Goal: Task Accomplishment & Management: Manage account settings

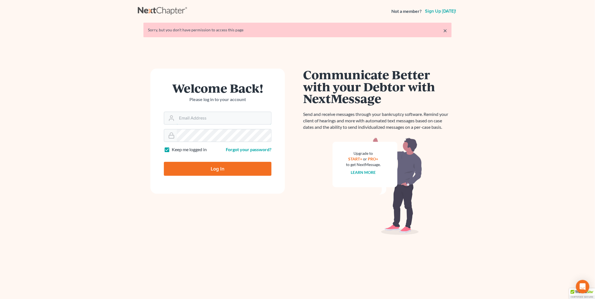
type input "[EMAIL_ADDRESS][DOMAIN_NAME]"
click at [213, 169] on input "Log In" at bounding box center [218, 169] width 108 height 14
type input "Thinking..."
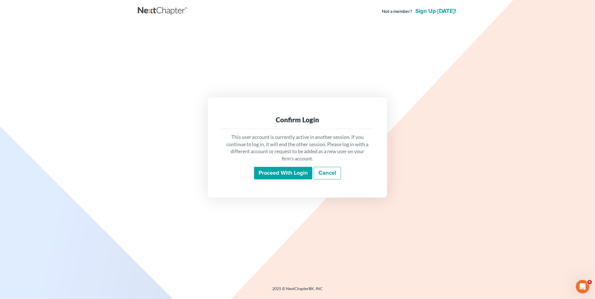
click at [268, 173] on input "Proceed with login" at bounding box center [283, 173] width 58 height 13
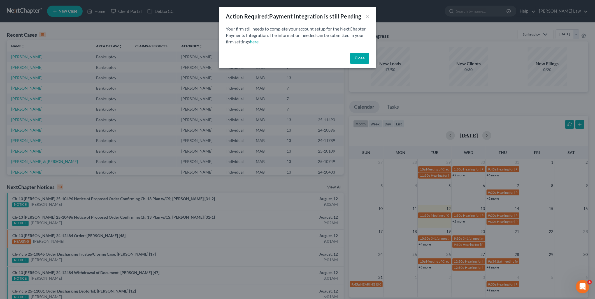
click at [358, 57] on button "Close" at bounding box center [359, 58] width 19 height 11
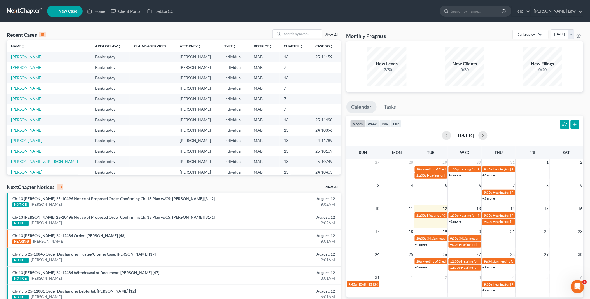
click at [37, 55] on link "Fairweather, Karen" at bounding box center [26, 56] width 31 height 5
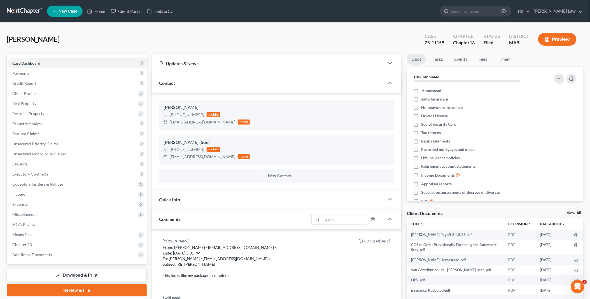
scroll to position [346, 0]
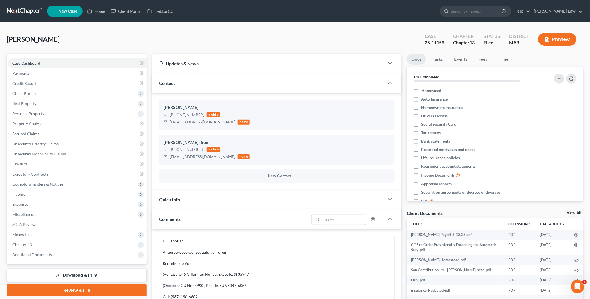
click at [575, 211] on link "View All" at bounding box center [574, 213] width 14 height 4
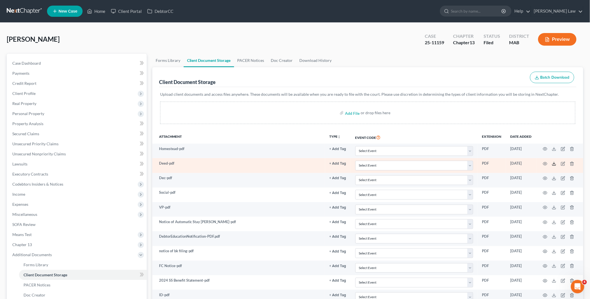
click at [553, 163] on icon at bounding box center [554, 164] width 4 height 4
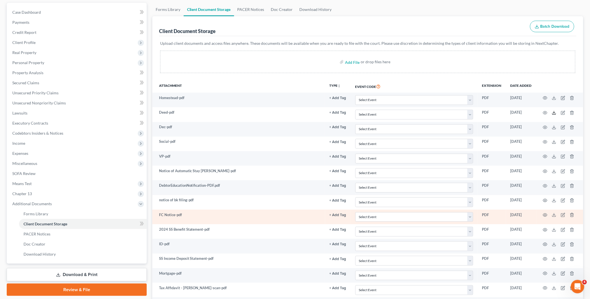
scroll to position [62, 0]
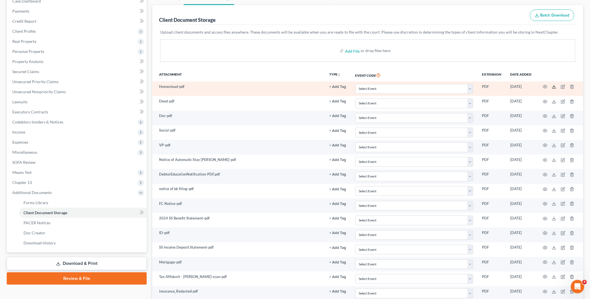
click at [554, 87] on line at bounding box center [554, 86] width 0 height 2
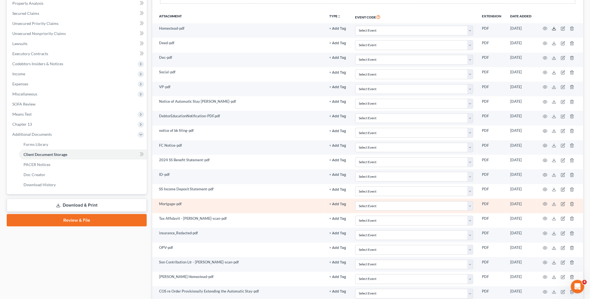
scroll to position [124, 0]
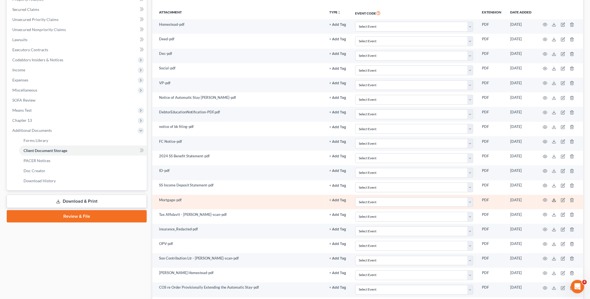
click at [554, 202] on icon at bounding box center [554, 200] width 4 height 4
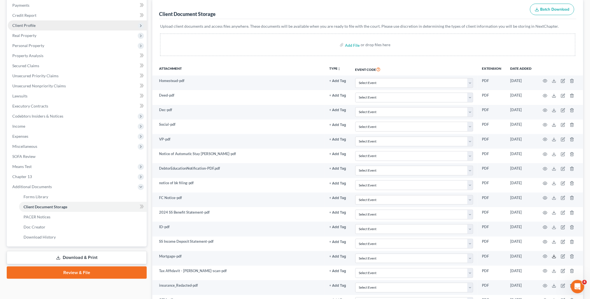
scroll to position [0, 0]
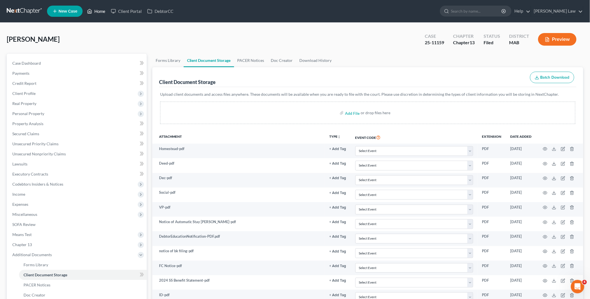
click at [95, 11] on link "Home" at bounding box center [96, 11] width 24 height 10
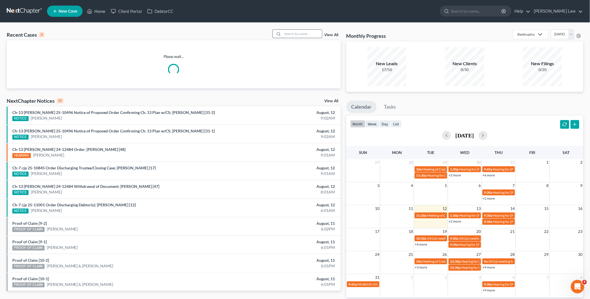
click at [312, 31] on input "search" at bounding box center [302, 34] width 39 height 8
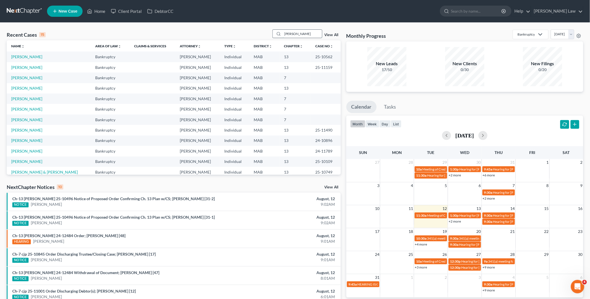
type input "cruz"
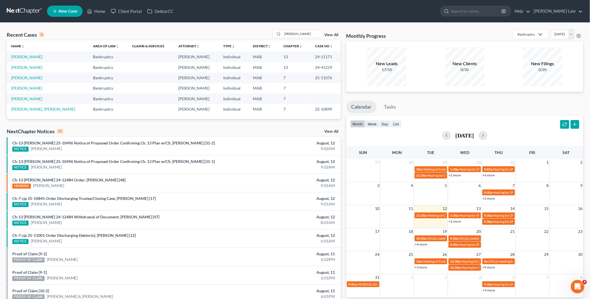
click at [36, 67] on td "Cruz, Anthony" at bounding box center [48, 67] width 82 height 10
click at [30, 67] on link "Cruz, Anthony" at bounding box center [26, 67] width 31 height 5
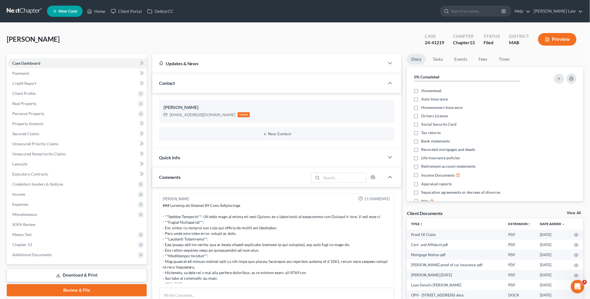
scroll to position [132, 0]
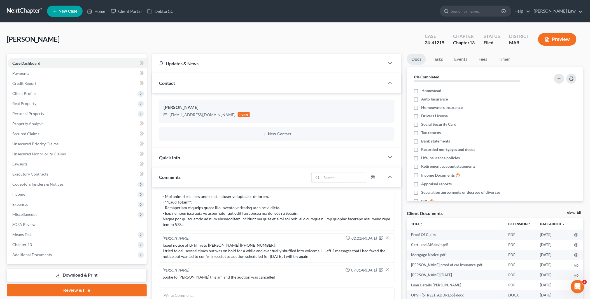
click at [574, 211] on div "Client Documents View All" at bounding box center [495, 214] width 176 height 8
click at [575, 211] on link "View All" at bounding box center [574, 213] width 14 height 4
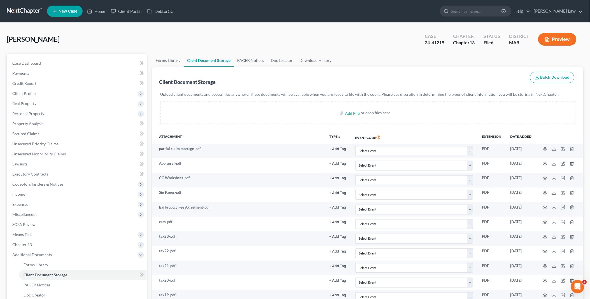
click at [247, 60] on link "PACER Notices" at bounding box center [251, 60] width 34 height 13
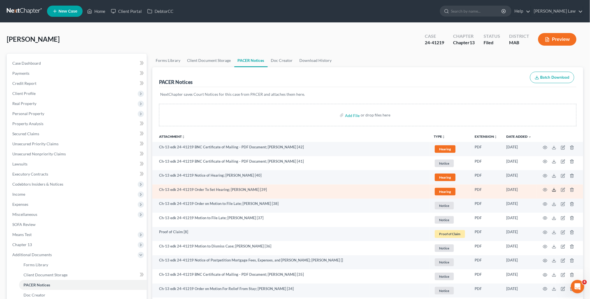
click at [555, 190] on polyline at bounding box center [554, 190] width 2 height 1
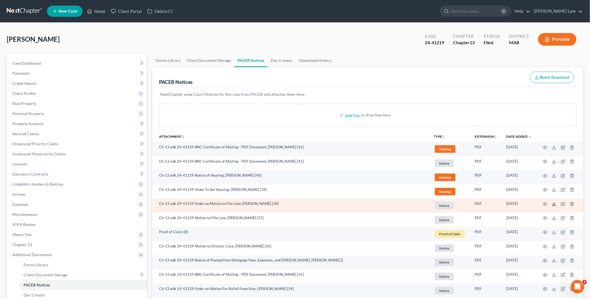
click at [553, 204] on icon at bounding box center [554, 204] width 4 height 4
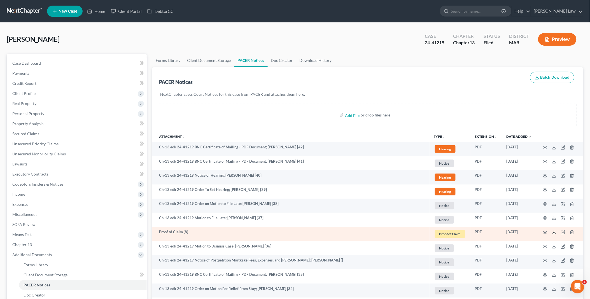
click at [555, 233] on icon at bounding box center [554, 232] width 4 height 4
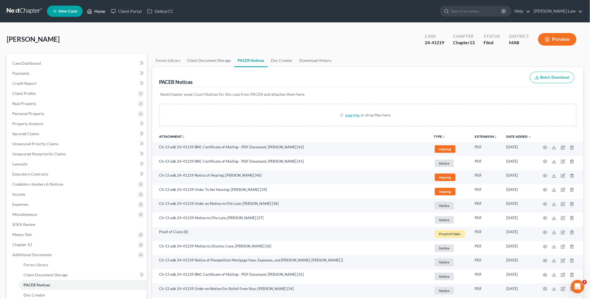
drag, startPoint x: 103, startPoint y: 10, endPoint x: 147, endPoint y: 24, distance: 46.6
click at [103, 10] on link "Home" at bounding box center [96, 11] width 24 height 10
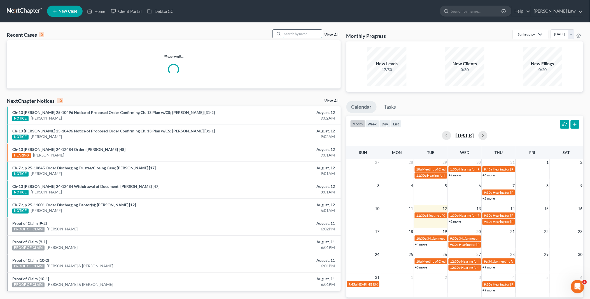
click at [312, 31] on input "search" at bounding box center [302, 34] width 39 height 8
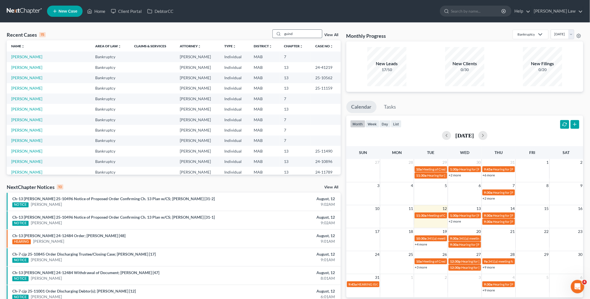
type input "guind"
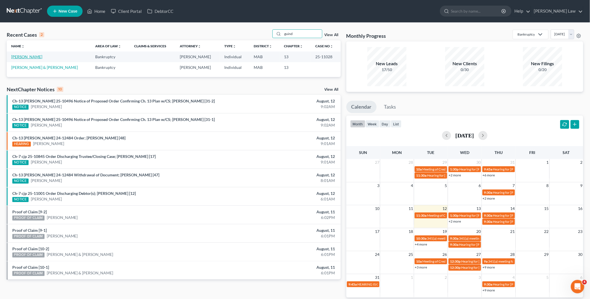
click at [32, 57] on link "Guindon, Heather" at bounding box center [26, 56] width 31 height 5
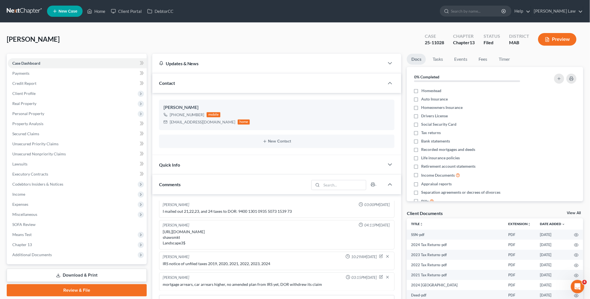
scroll to position [31, 0]
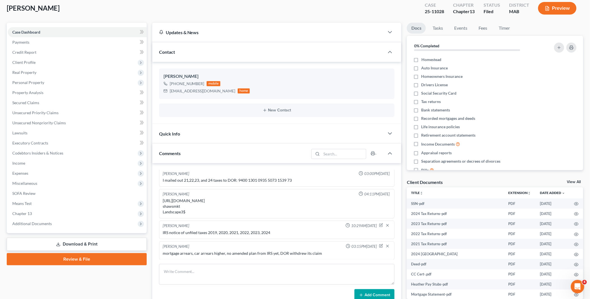
click at [572, 182] on link "View All" at bounding box center [574, 182] width 14 height 4
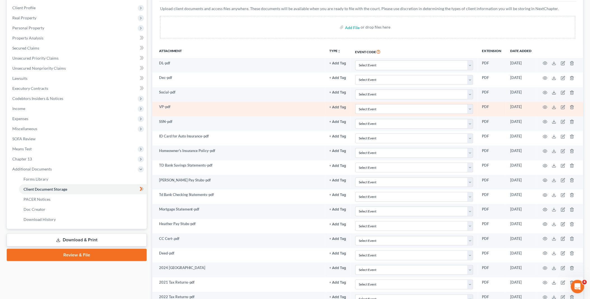
scroll to position [181, 0]
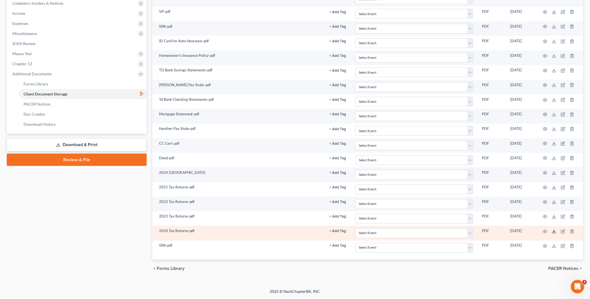
click at [555, 232] on icon at bounding box center [554, 231] width 4 height 4
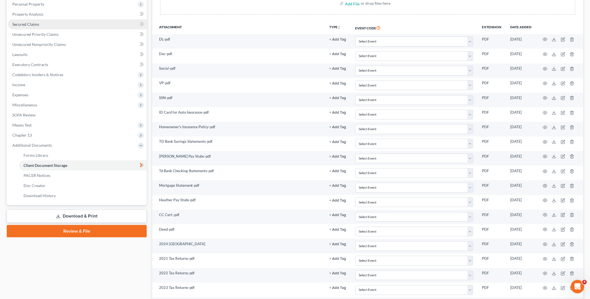
scroll to position [26, 0]
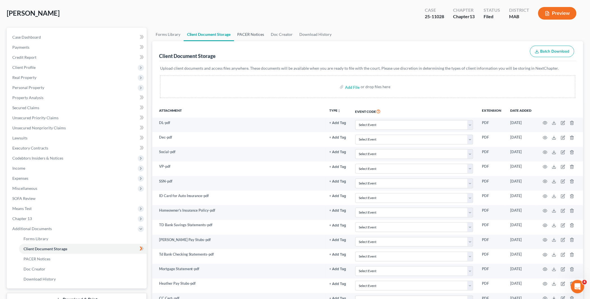
click at [247, 34] on link "PACER Notices" at bounding box center [251, 34] width 34 height 13
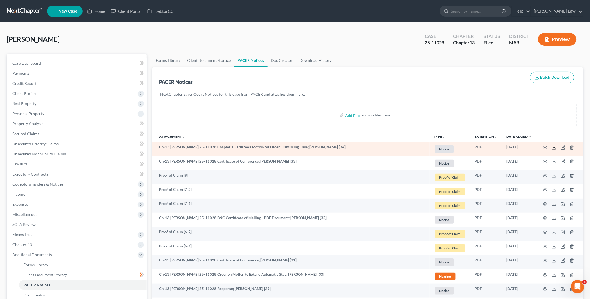
click at [555, 149] on icon at bounding box center [554, 147] width 4 height 4
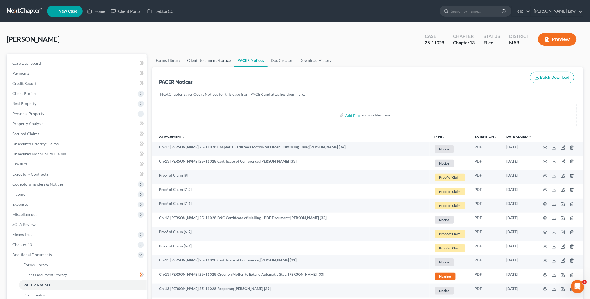
click at [216, 57] on link "Client Document Storage" at bounding box center [209, 60] width 51 height 13
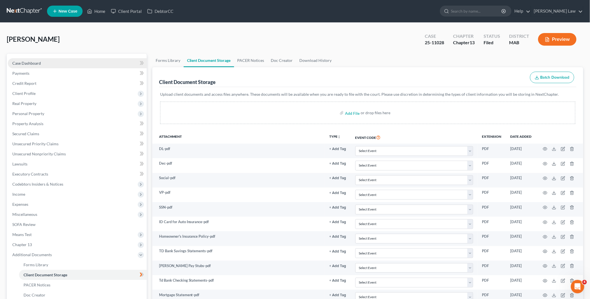
click at [91, 63] on link "Case Dashboard" at bounding box center [77, 63] width 139 height 10
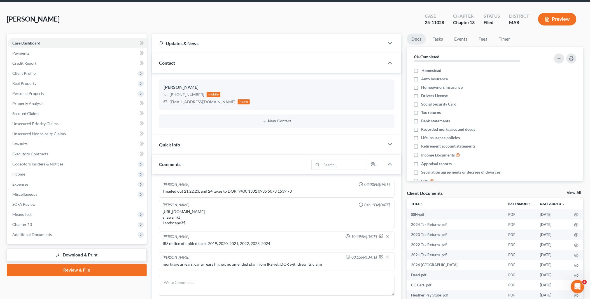
scroll to position [31, 0]
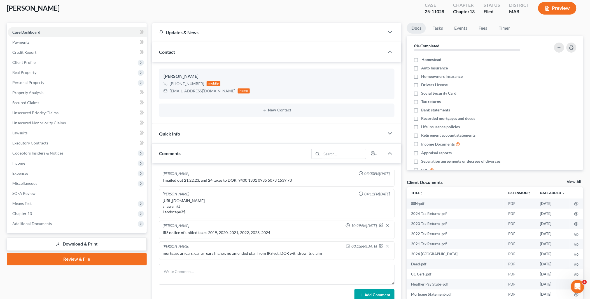
click at [573, 182] on link "View All" at bounding box center [574, 182] width 14 height 4
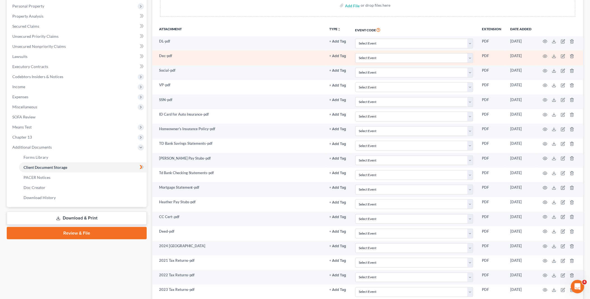
scroll to position [181, 0]
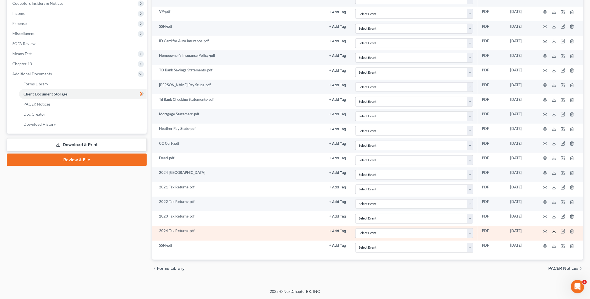
click at [556, 232] on icon at bounding box center [554, 231] width 4 height 4
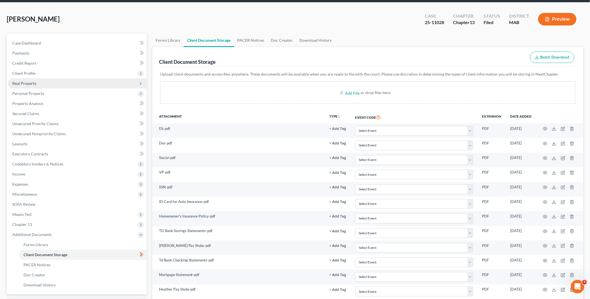
scroll to position [0, 0]
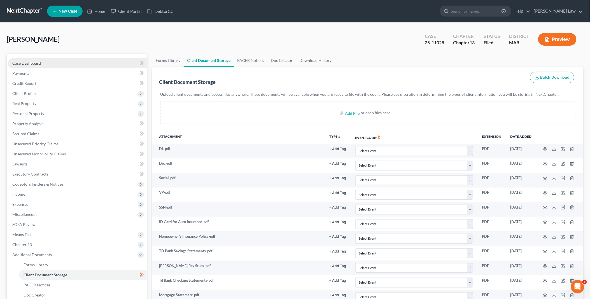
click at [39, 62] on span "Case Dashboard" at bounding box center [26, 63] width 29 height 5
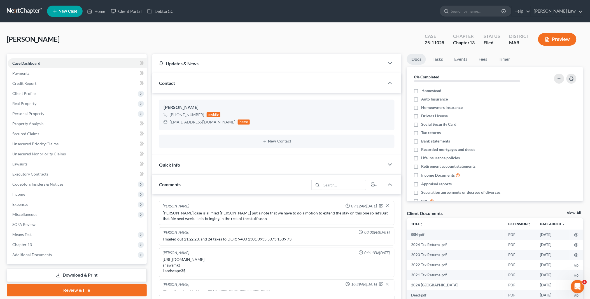
scroll to position [28, 0]
